Goal: Task Accomplishment & Management: Manage account settings

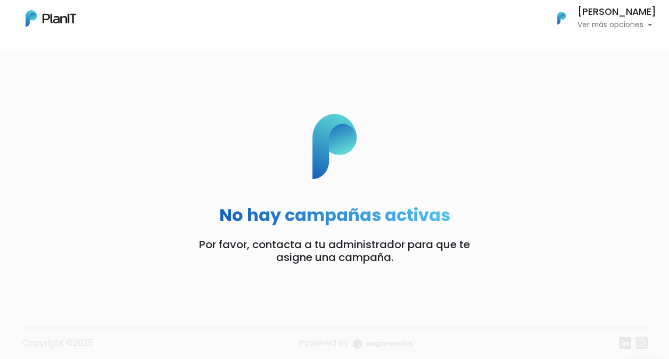
click at [604, 25] on p "Ver más opciones" at bounding box center [617, 24] width 79 height 7
click at [511, 77] on body "Mis Compras Mi Lista Editar Información Cerrar Sesión [PERSON_NAME] Ver más opc…" at bounding box center [334, 179] width 669 height 359
click at [618, 11] on h6 "[PERSON_NAME]" at bounding box center [617, 12] width 79 height 10
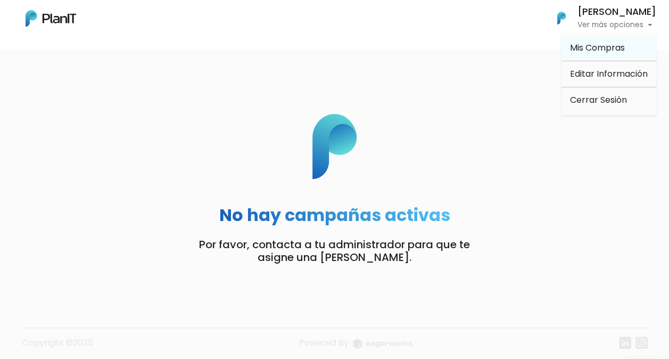
click at [599, 49] on span "Mis Compras" at bounding box center [597, 48] width 55 height 12
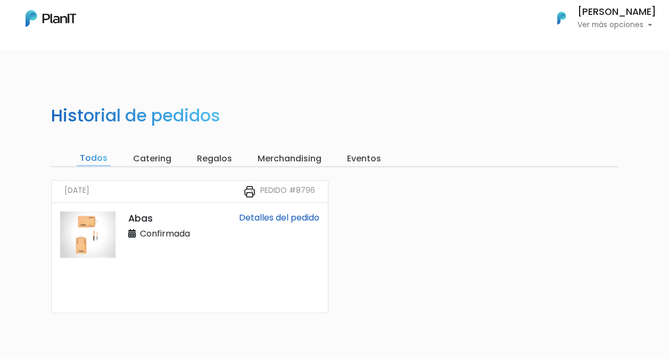
click at [618, 19] on div "[PERSON_NAME] Ver más opciones" at bounding box center [617, 17] width 79 height 21
click at [473, 26] on div "Mis Compras Mi Lista Editar Información Cerrar Sesión Diego Calvelo Ver más opc…" at bounding box center [334, 18] width 669 height 28
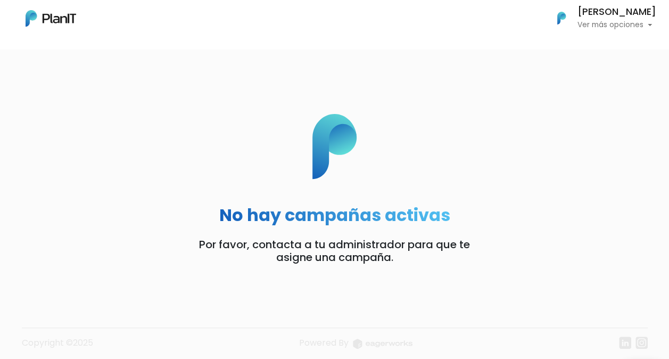
click at [612, 17] on h6 "[PERSON_NAME]" at bounding box center [617, 12] width 79 height 10
click at [491, 108] on div "No hay campañas activas Por favor, contacta a tu administrador para que te asig…" at bounding box center [334, 178] width 669 height 196
